Goal: Transaction & Acquisition: Purchase product/service

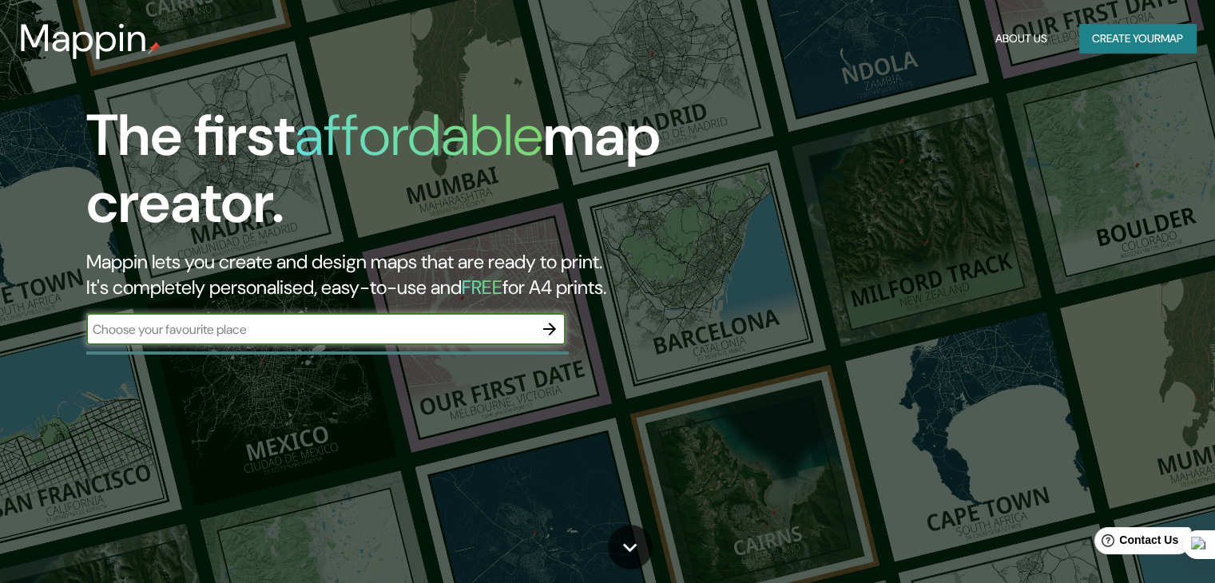
click at [422, 335] on input "text" at bounding box center [309, 329] width 447 height 18
type input "[GEOGRAPHIC_DATA]"
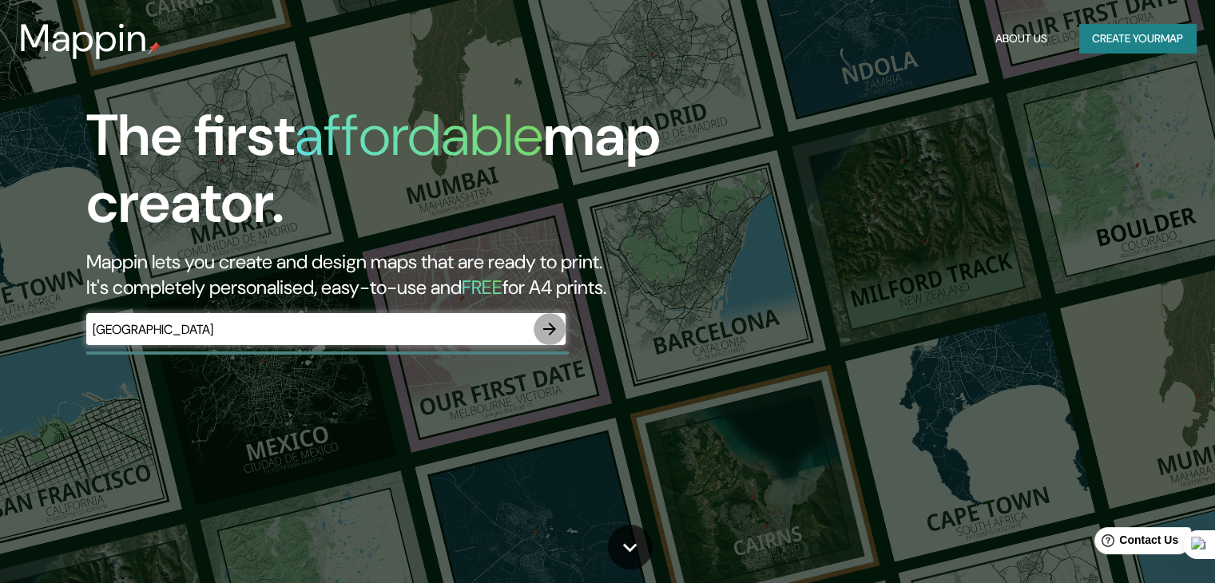
click at [554, 325] on icon "button" at bounding box center [549, 329] width 19 height 19
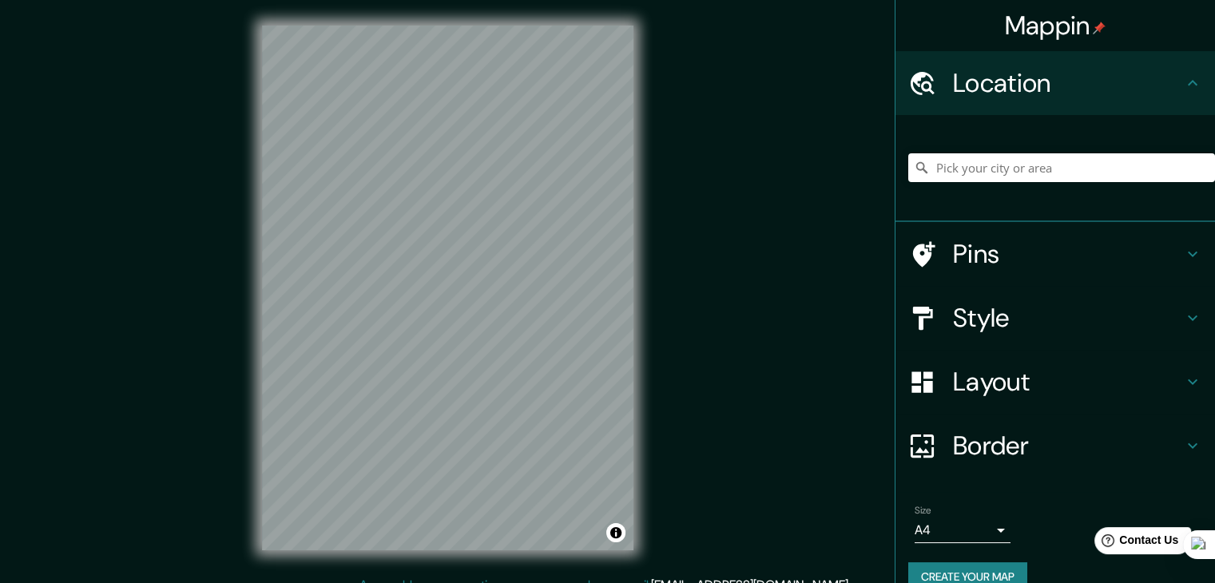
click at [743, 248] on div "Mappin Location Pins Style Layout Border Choose a border. Hint : you can make l…" at bounding box center [607, 301] width 1215 height 602
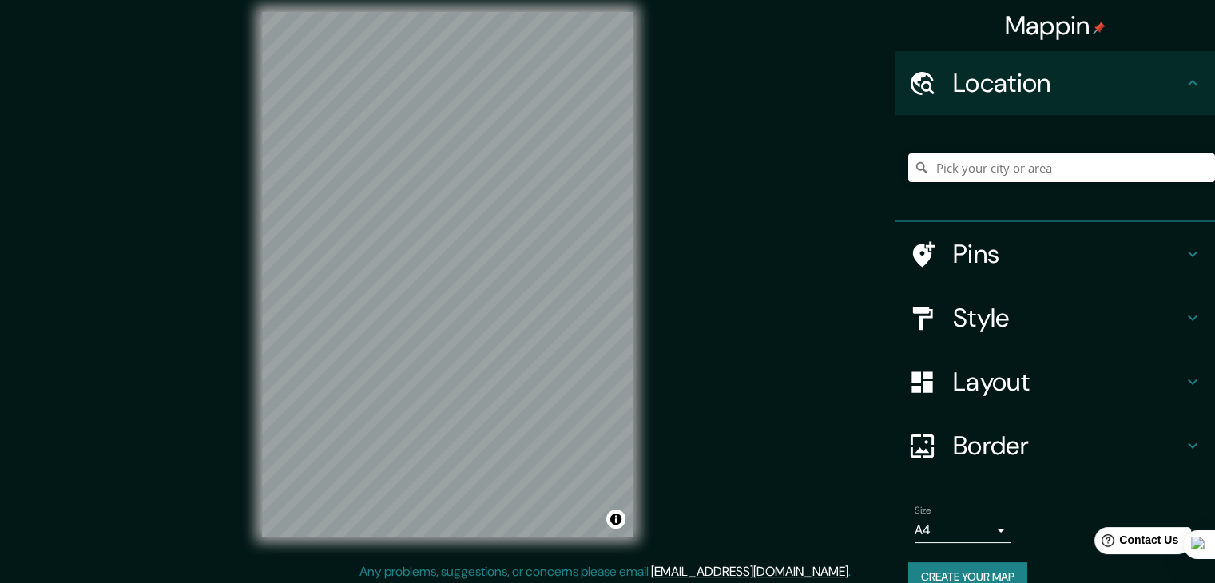
scroll to position [18, 0]
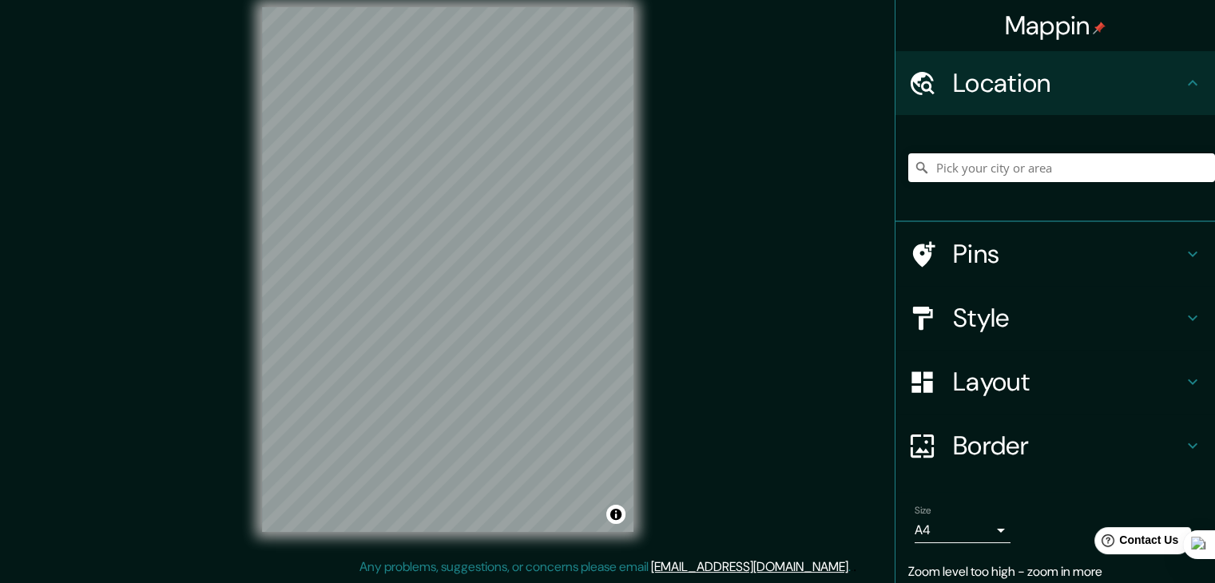
click at [687, 232] on div "Mappin Location Pins Style Layout Border Choose a border. Hint : you can make l…" at bounding box center [607, 283] width 1215 height 602
click at [252, 4] on div "© Mapbox © OpenStreetMap Improve this map" at bounding box center [447, 270] width 423 height 576
click at [743, 256] on div "Mappin Location Pins Style Layout Border Choose a border. Hint : you can make l…" at bounding box center [607, 283] width 1215 height 602
click at [989, 168] on input "Pick your city or area" at bounding box center [1061, 167] width 307 height 29
paste input "4.146844151342876, -73.63566756290149"
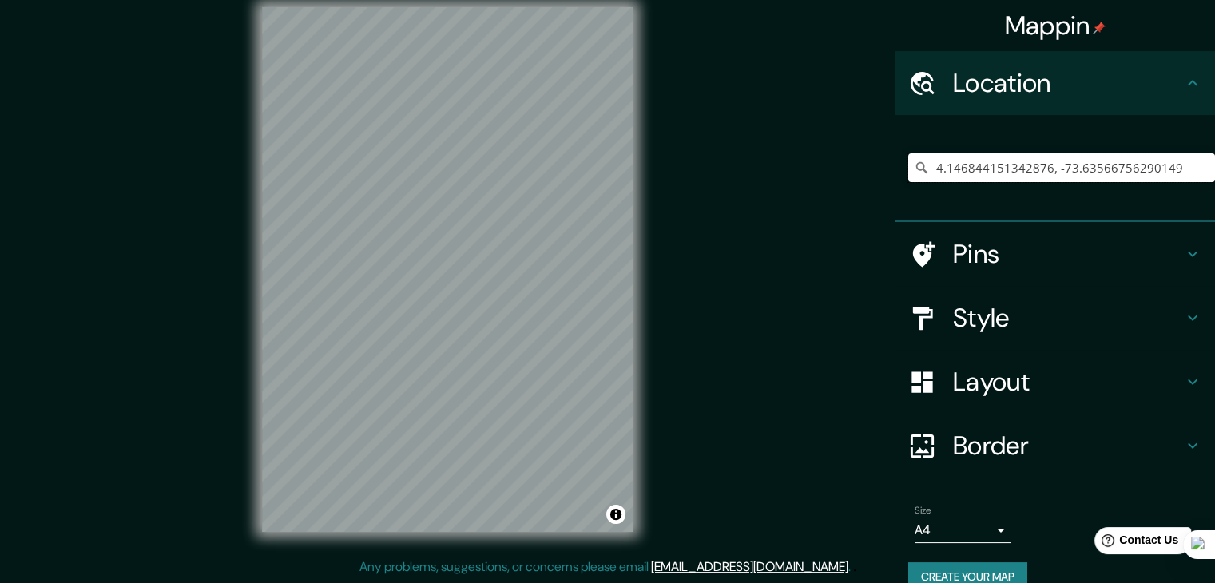
click at [961, 167] on input "4.146844151342876, -73.63566756290149" at bounding box center [1061, 167] width 307 height 29
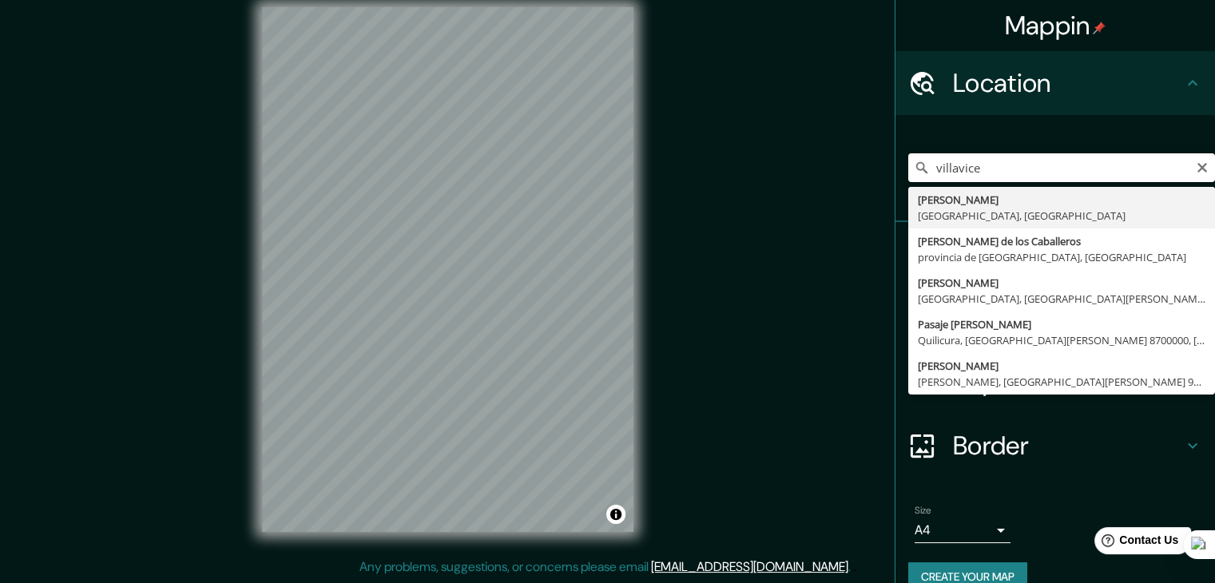
type input "[PERSON_NAME], [GEOGRAPHIC_DATA], [GEOGRAPHIC_DATA]"
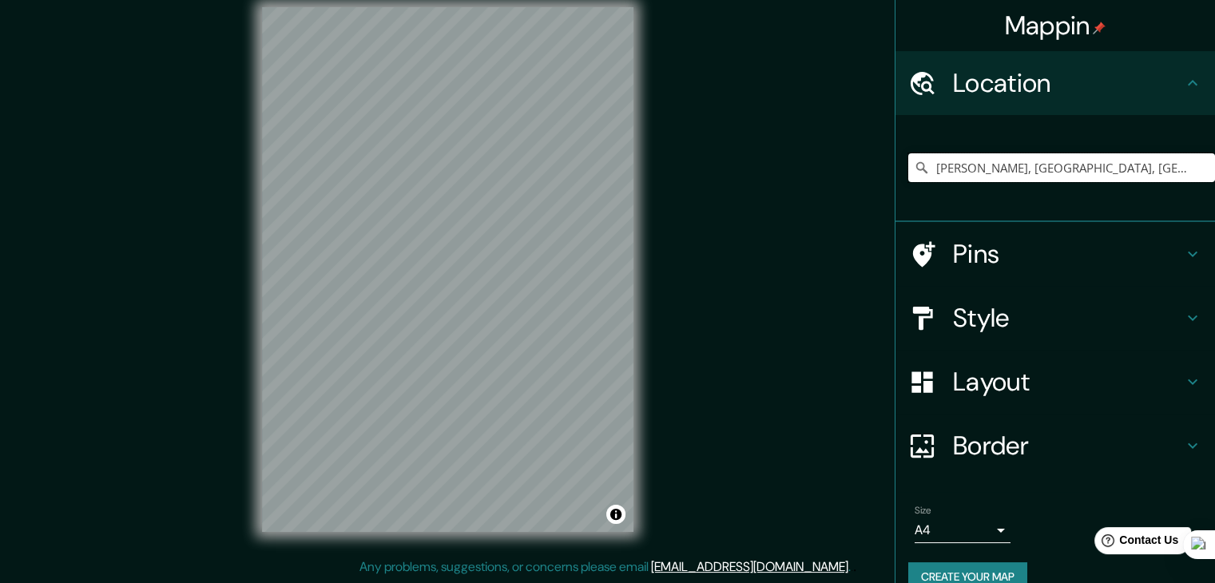
scroll to position [0, 0]
click at [1003, 382] on h4 "Layout" at bounding box center [1068, 382] width 230 height 32
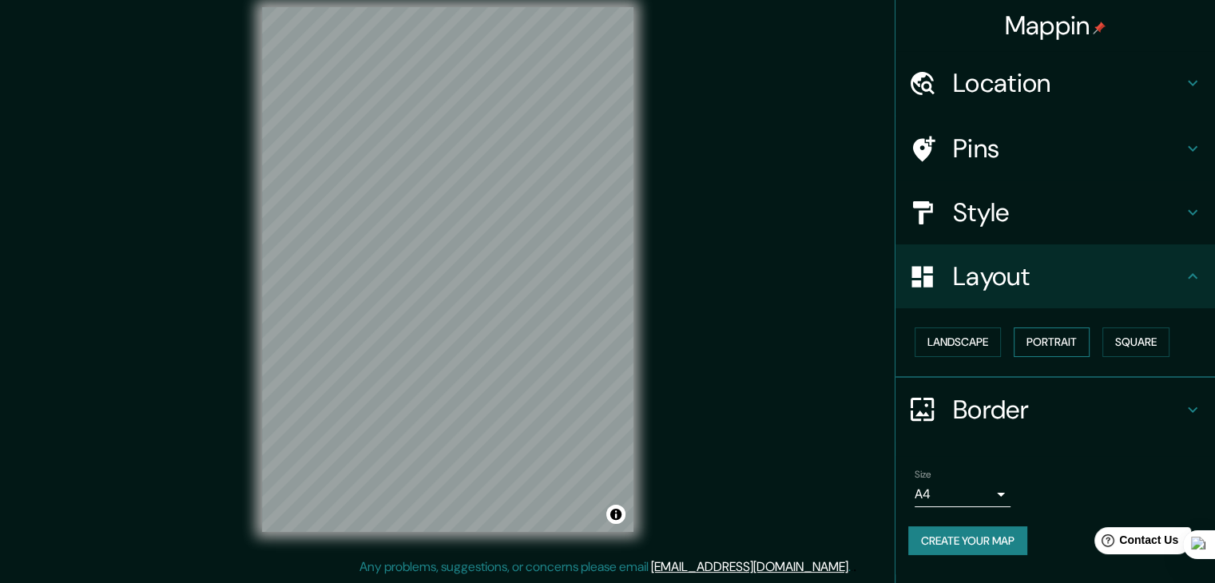
click at [1035, 340] on button "Portrait" at bounding box center [1052, 343] width 76 height 30
click at [1135, 342] on button "Square" at bounding box center [1136, 343] width 67 height 30
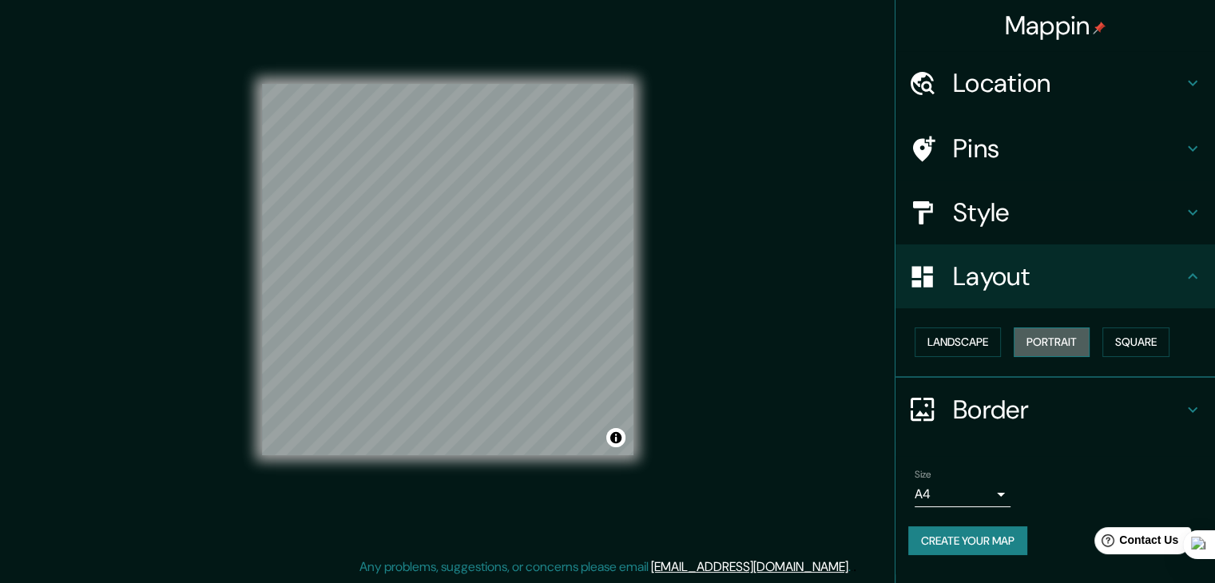
click at [1082, 347] on button "Portrait" at bounding box center [1052, 343] width 76 height 30
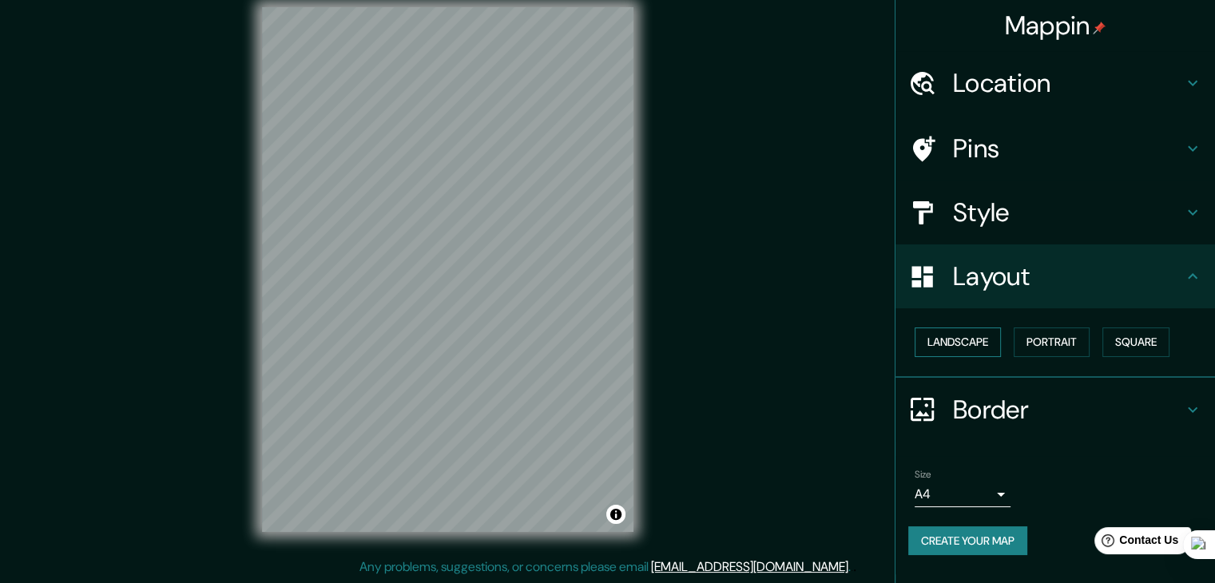
click at [958, 340] on button "Landscape" at bounding box center [958, 343] width 86 height 30
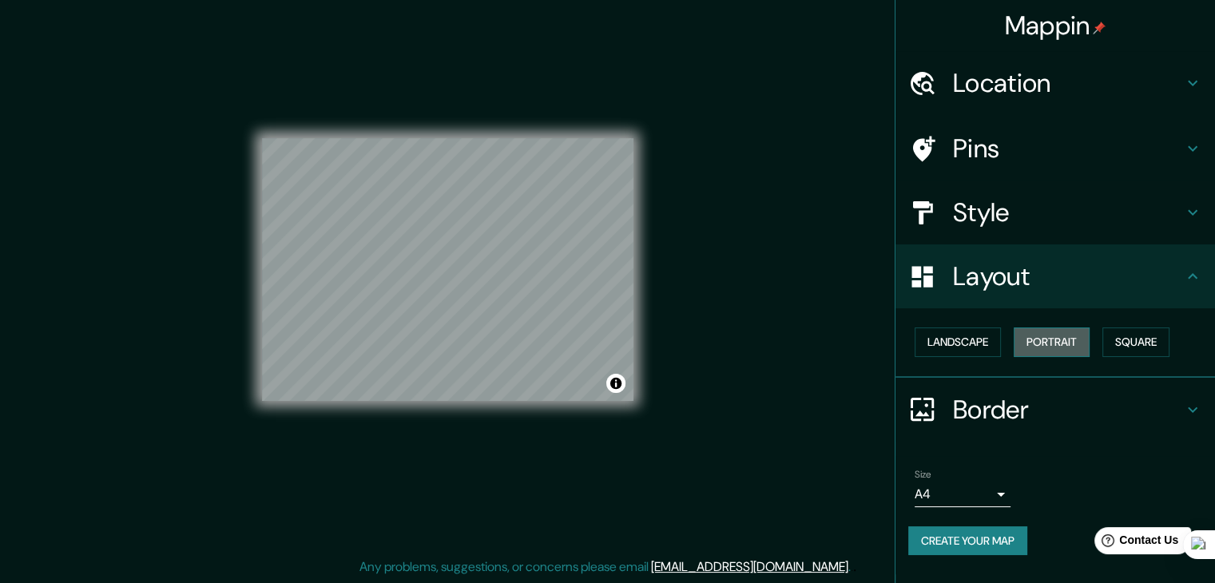
click at [1049, 343] on button "Portrait" at bounding box center [1052, 343] width 76 height 30
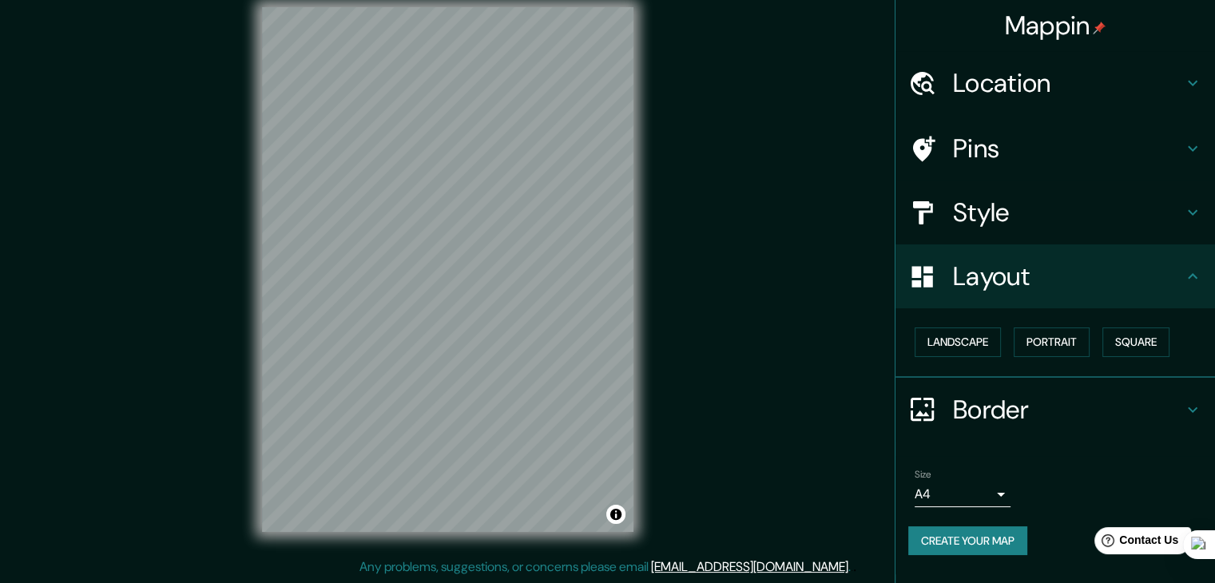
click at [1013, 531] on button "Create your map" at bounding box center [967, 541] width 119 height 30
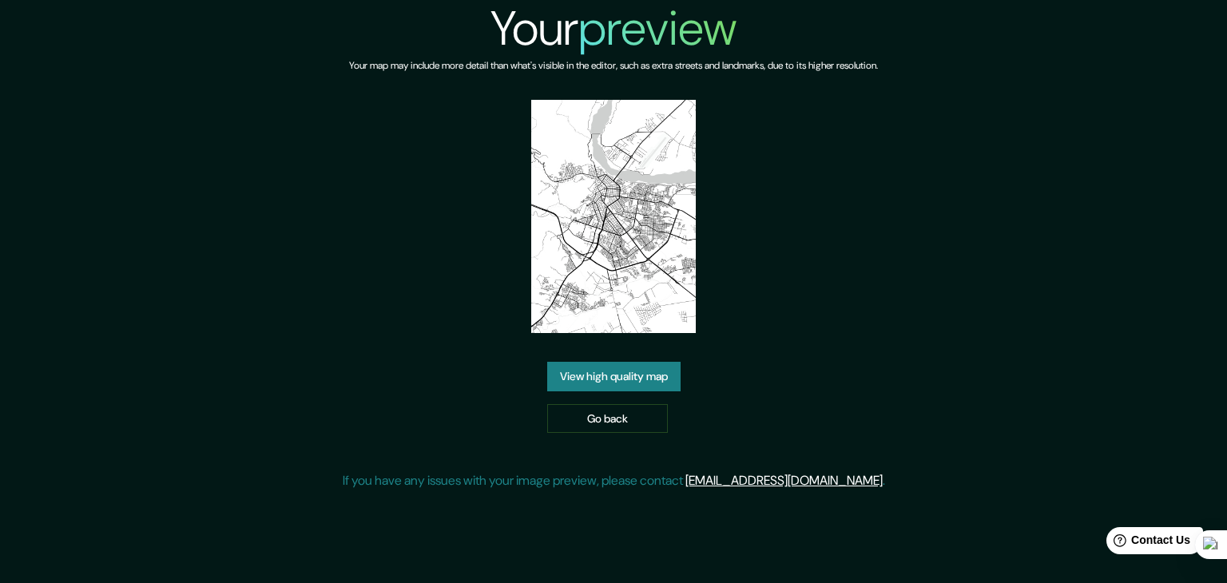
click at [627, 362] on link "View high quality map" at bounding box center [613, 377] width 133 height 30
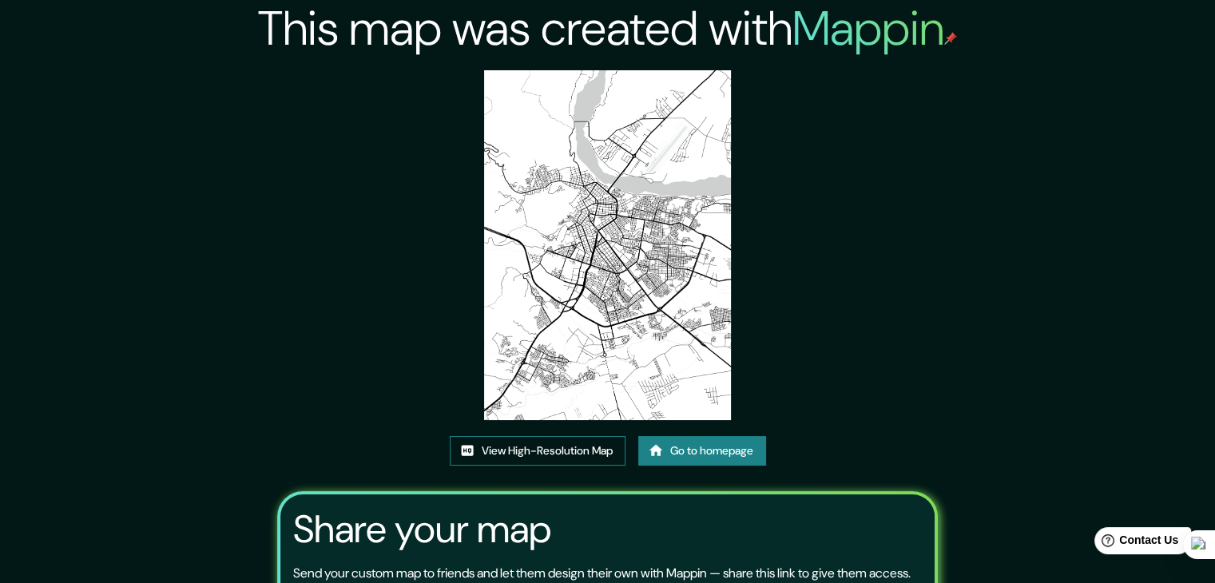
click at [579, 451] on link "View High-Resolution Map" at bounding box center [538, 451] width 176 height 30
